Goal: Information Seeking & Learning: Learn about a topic

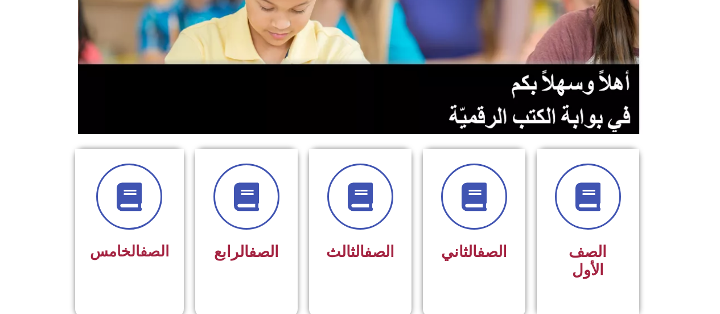
scroll to position [285, 0]
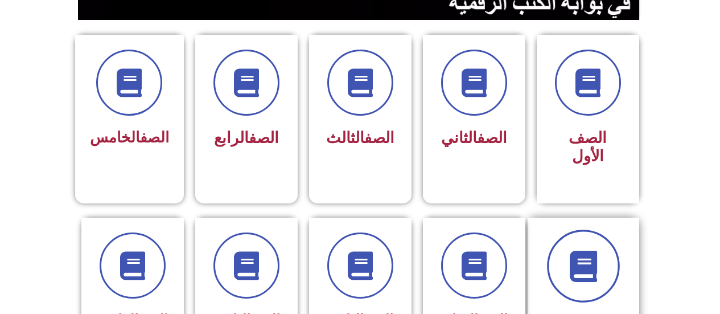
click at [577, 250] on icon at bounding box center [583, 265] width 31 height 31
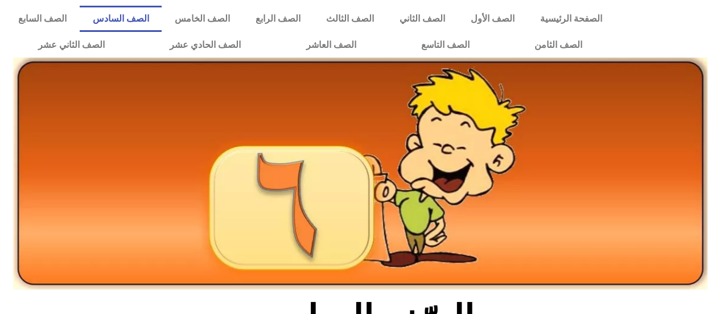
scroll to position [285, 0]
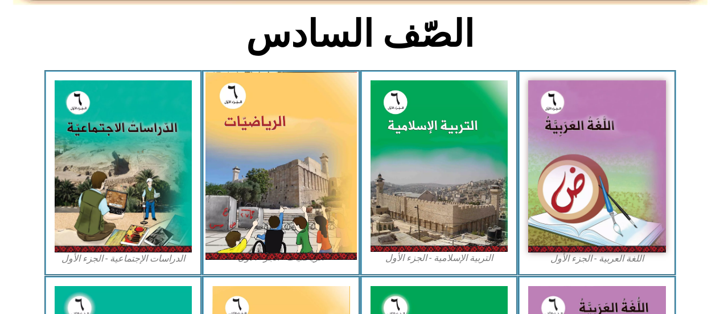
click at [313, 178] on img at bounding box center [281, 166] width 151 height 188
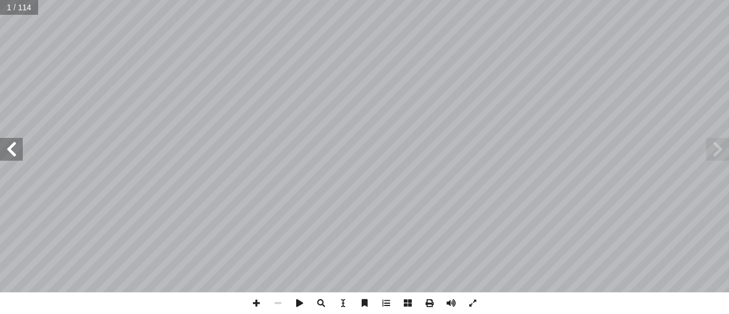
click at [8, 139] on span at bounding box center [11, 149] width 23 height 23
drag, startPoint x: 8, startPoint y: 139, endPoint x: 130, endPoint y: -69, distance: 240.9
click at [130, 0] on html "الصفحة الرئيسية الصف الأول الصف الثاني الصف الثالث الصف الرابع الصف الخامس الصف…" at bounding box center [364, 52] width 729 height 104
click at [11, 151] on span at bounding box center [11, 149] width 23 height 23
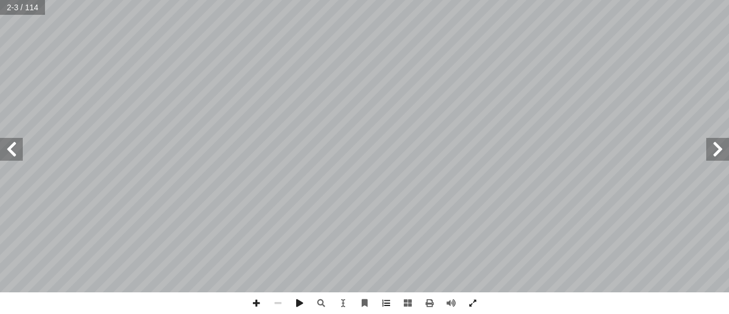
click at [11, 151] on span at bounding box center [11, 149] width 23 height 23
click at [273, 303] on span at bounding box center [278, 303] width 22 height 22
click at [4, 148] on span at bounding box center [11, 149] width 23 height 23
click at [7, 151] on span at bounding box center [11, 149] width 23 height 23
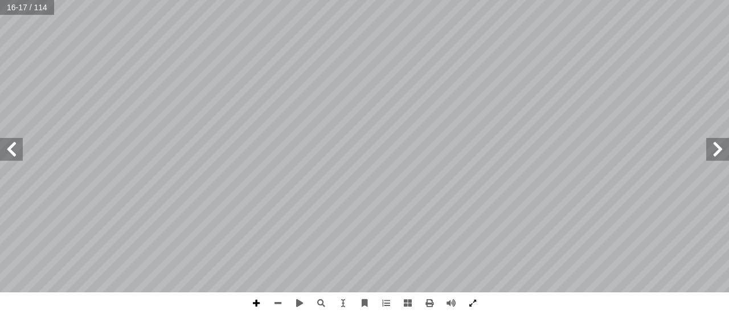
click at [252, 307] on span at bounding box center [256, 303] width 22 height 22
click at [262, 306] on span at bounding box center [256, 303] width 22 height 22
